Goal: Task Accomplishment & Management: Use online tool/utility

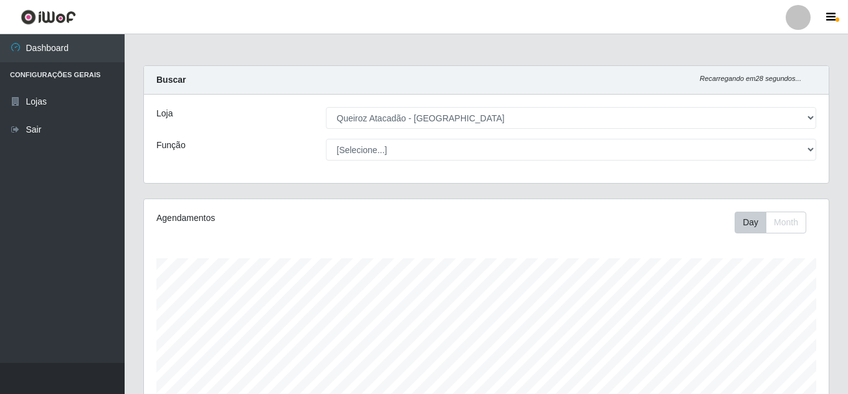
select select "225"
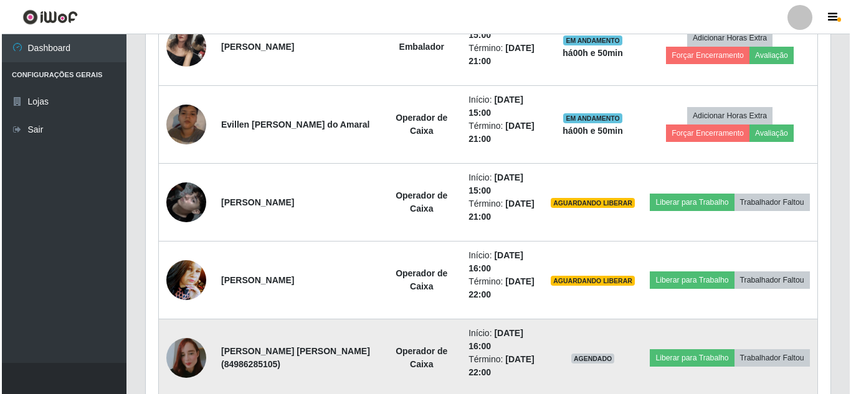
scroll to position [834, 0]
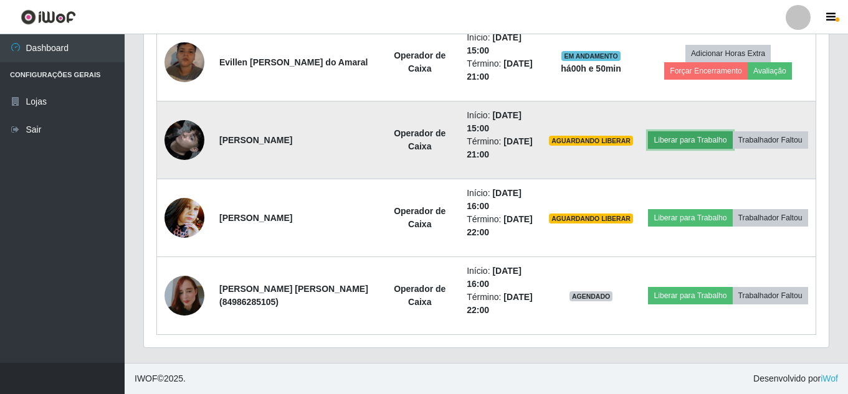
click at [708, 131] on button "Liberar para Trabalho" at bounding box center [690, 139] width 84 height 17
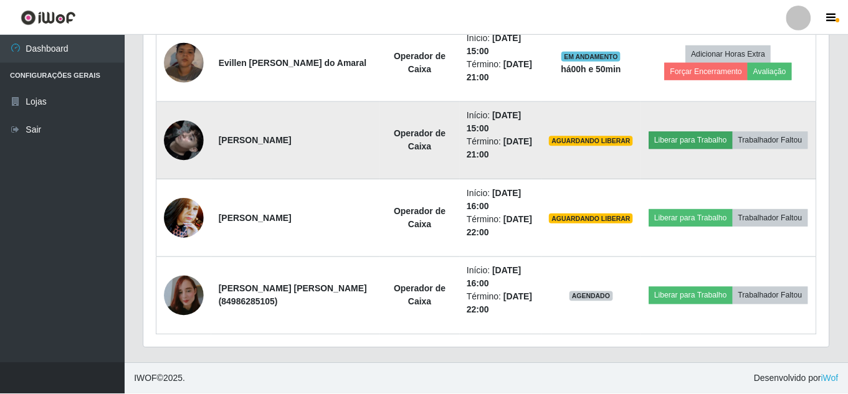
scroll to position [258, 678]
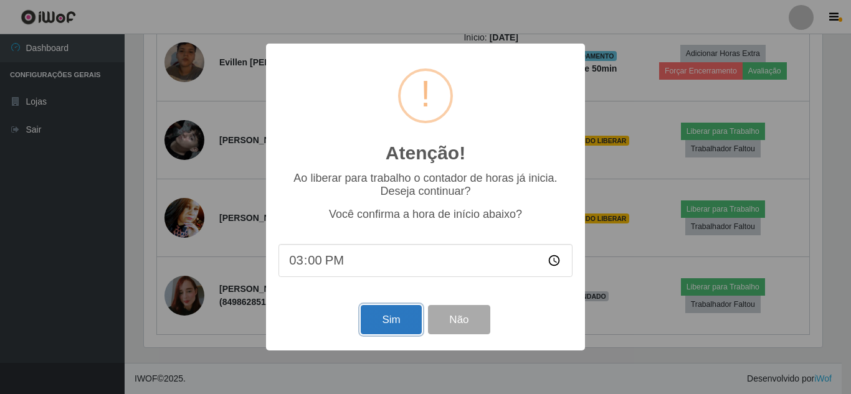
click at [402, 321] on button "Sim" at bounding box center [391, 319] width 60 height 29
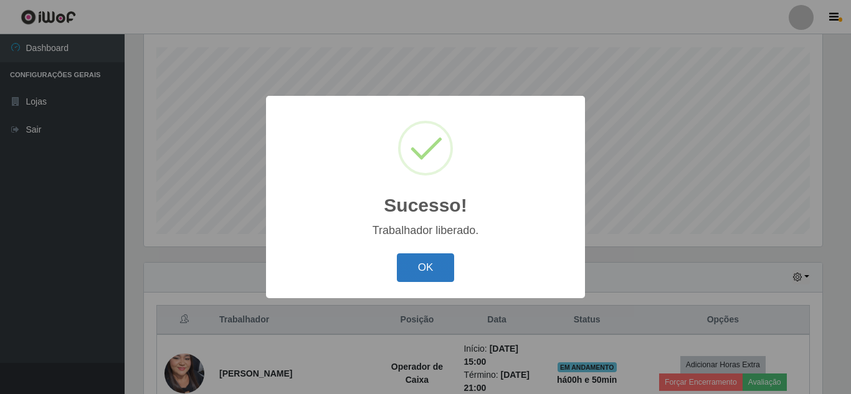
click at [423, 267] on button "OK" at bounding box center [426, 267] width 58 height 29
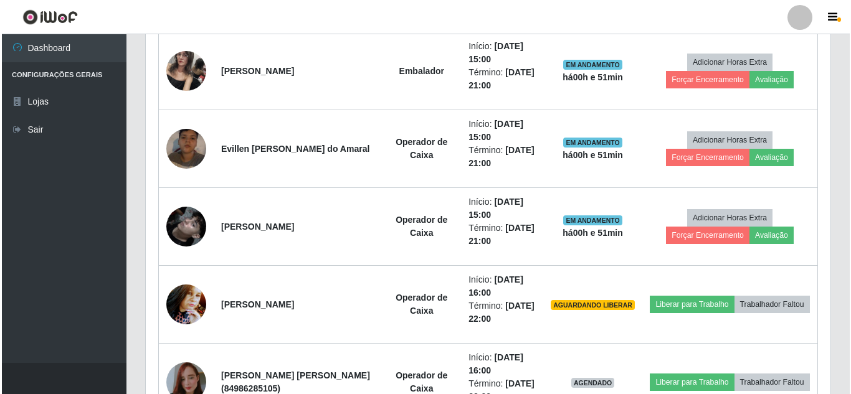
scroll to position [834, 0]
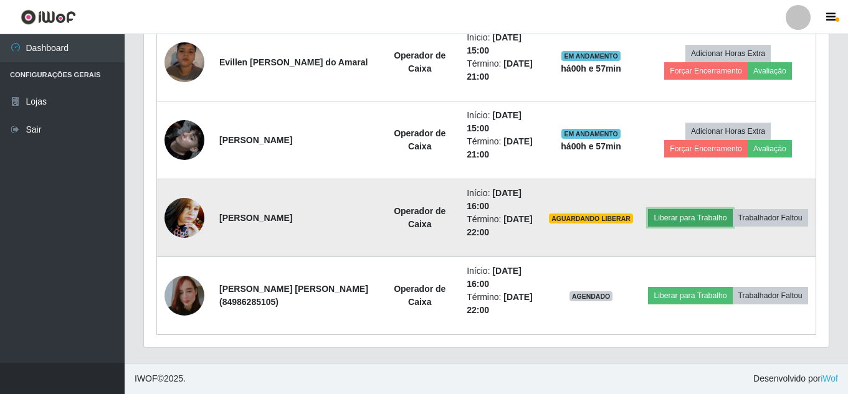
click at [728, 210] on button "Liberar para Trabalho" at bounding box center [690, 217] width 84 height 17
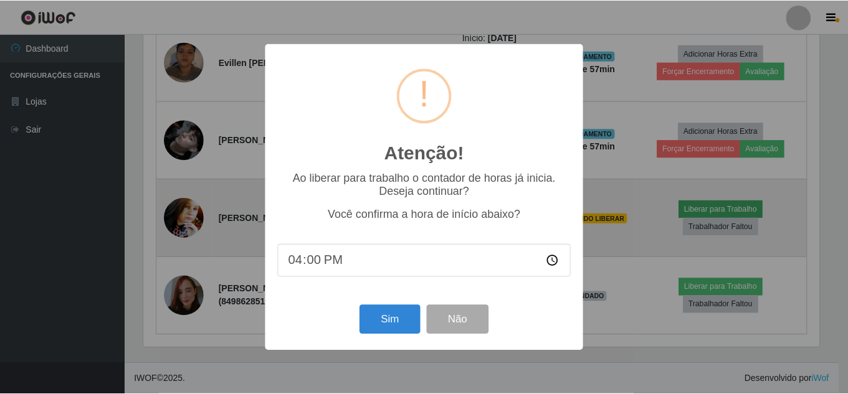
scroll to position [258, 678]
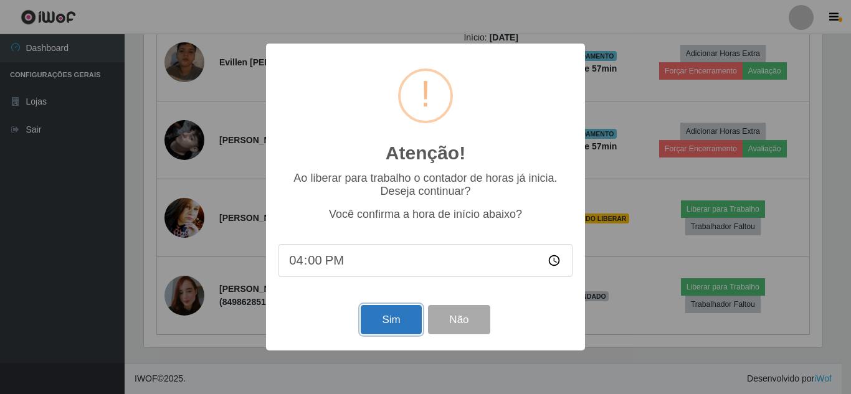
click at [388, 314] on button "Sim" at bounding box center [391, 319] width 60 height 29
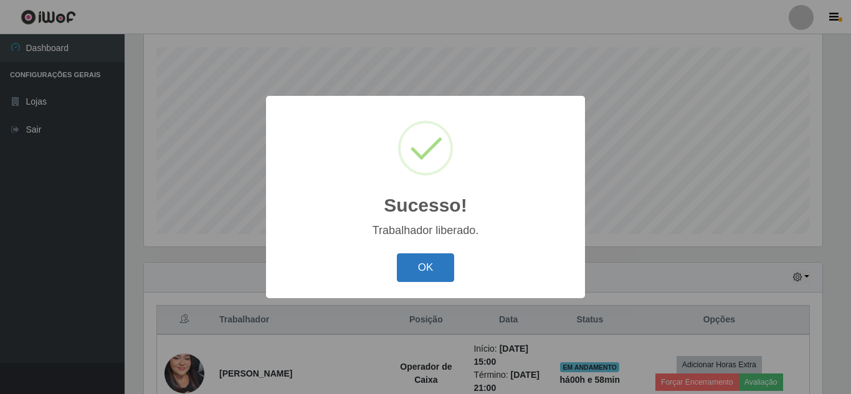
click at [431, 258] on button "OK" at bounding box center [426, 267] width 58 height 29
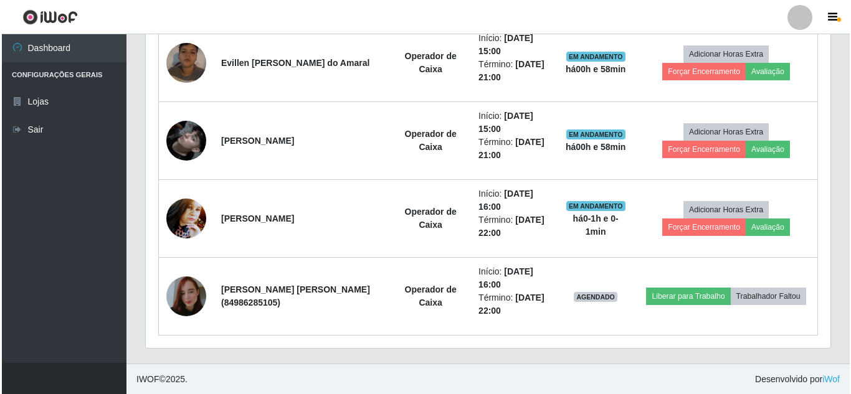
scroll to position [834, 0]
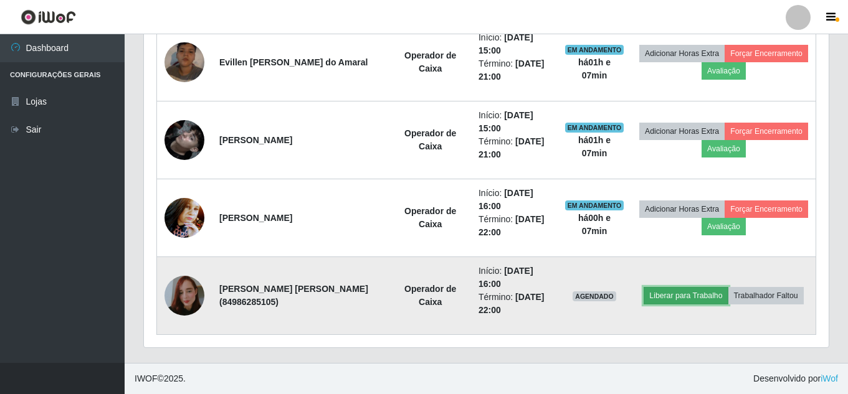
click at [699, 296] on button "Liberar para Trabalho" at bounding box center [685, 295] width 84 height 17
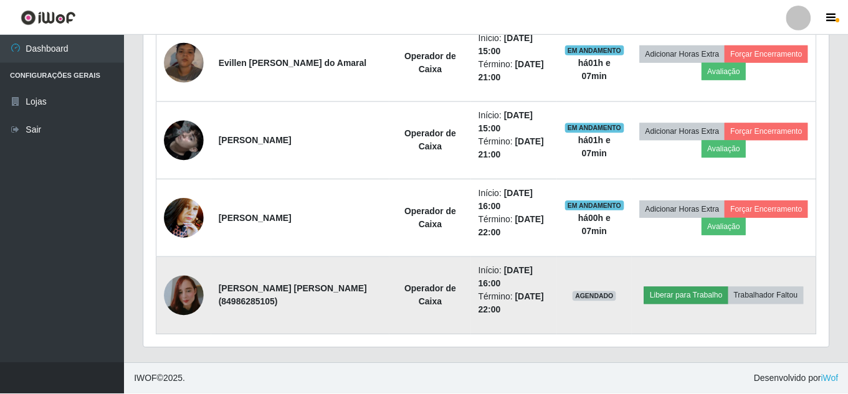
scroll to position [258, 678]
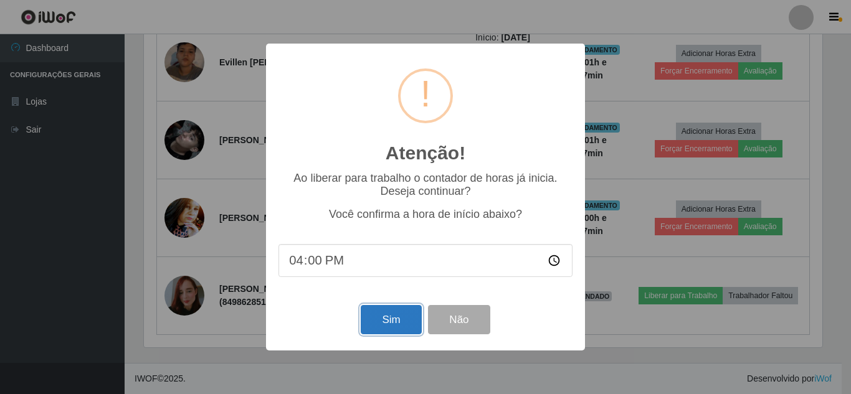
click at [389, 319] on button "Sim" at bounding box center [391, 319] width 60 height 29
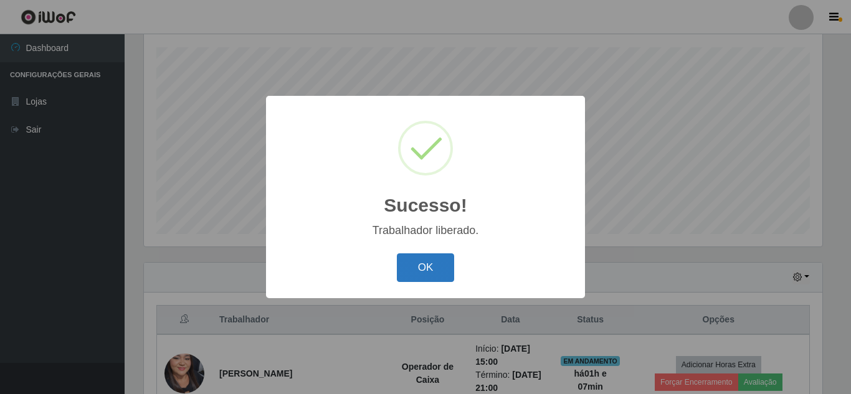
click at [428, 264] on button "OK" at bounding box center [426, 267] width 58 height 29
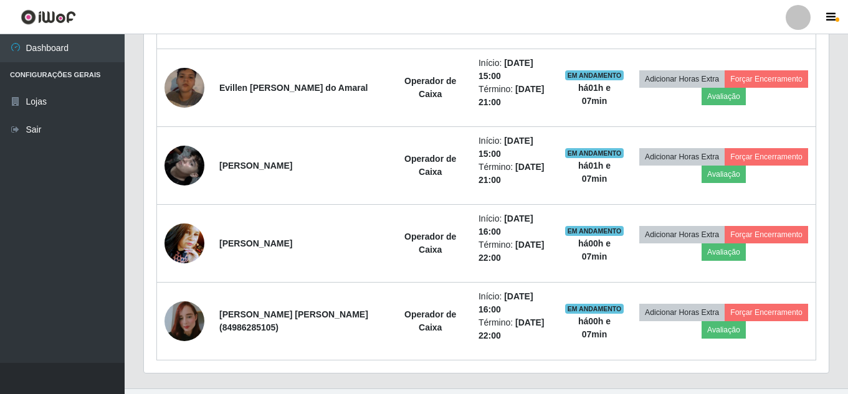
scroll to position [834, 0]
